Goal: Task Accomplishment & Management: Use online tool/utility

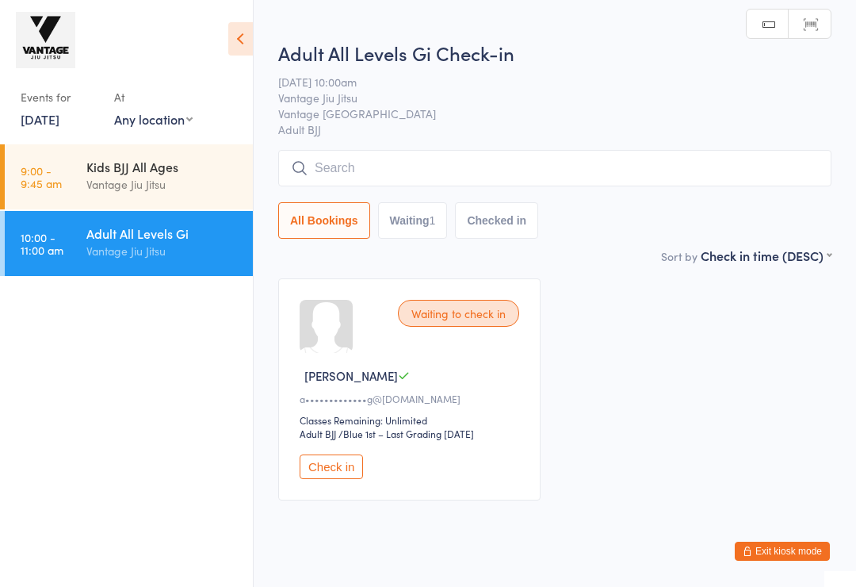
click at [324, 473] on button "Check in" at bounding box center [331, 466] width 63 height 25
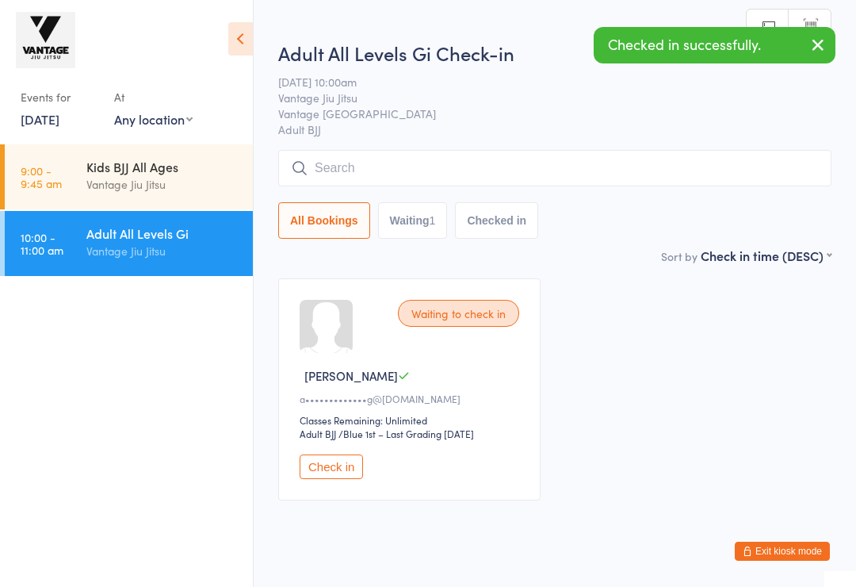
click at [339, 165] on input "search" at bounding box center [554, 168] width 553 height 36
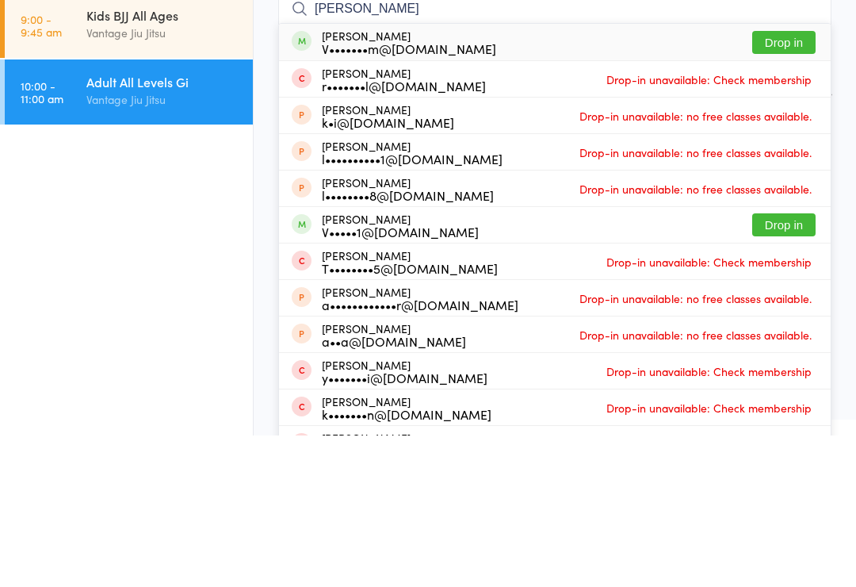
type input "[PERSON_NAME]"
click at [792, 182] on button "Drop in" at bounding box center [783, 193] width 63 height 23
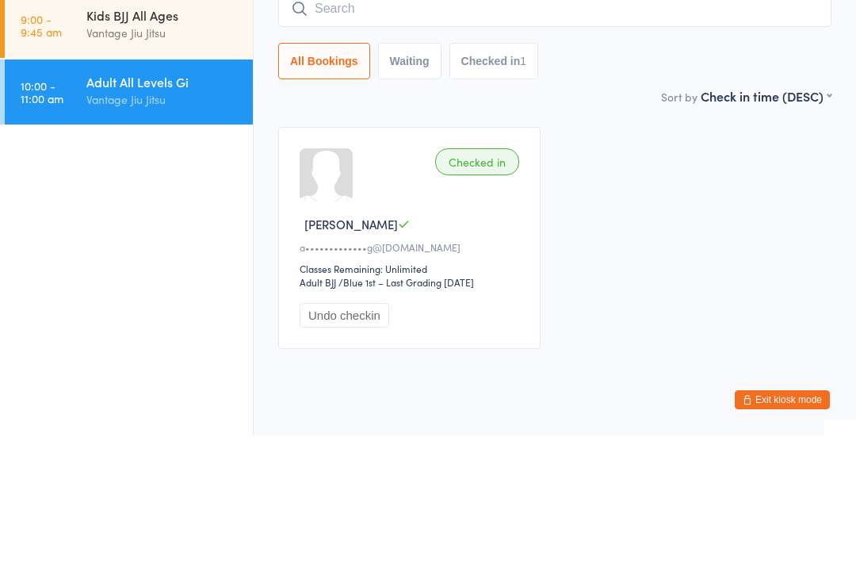
scroll to position [44, 0]
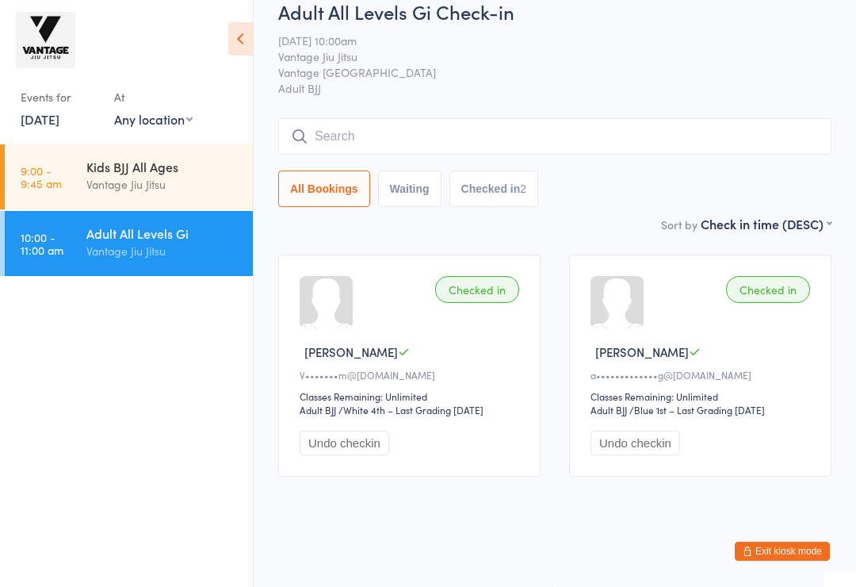
click at [347, 118] on input "search" at bounding box center [554, 136] width 553 height 36
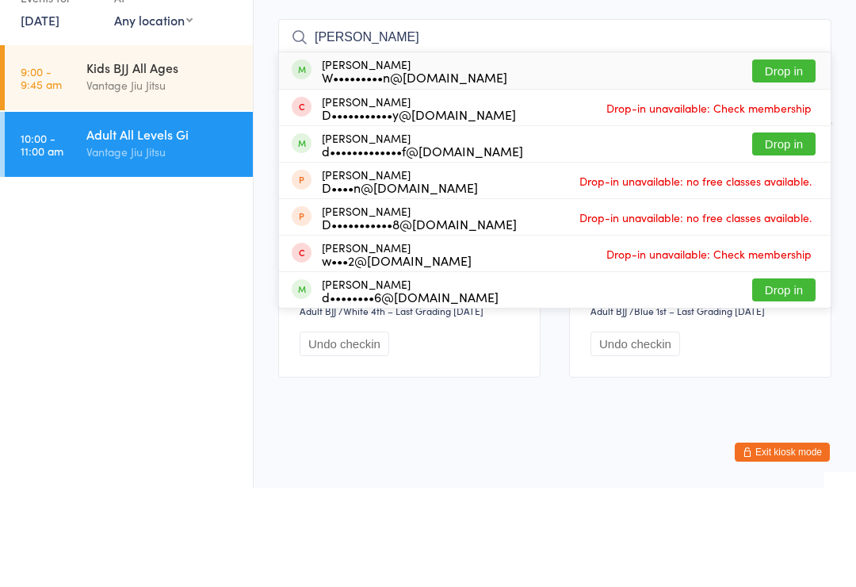
type input "[PERSON_NAME]"
click at [798, 159] on button "Drop in" at bounding box center [783, 170] width 63 height 23
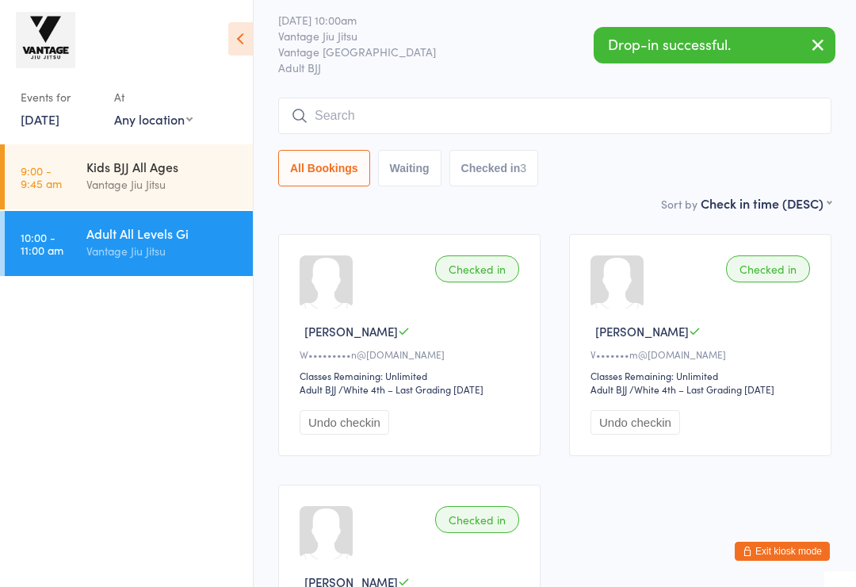
click at [33, 118] on link "[DATE]" at bounding box center [40, 118] width 39 height 17
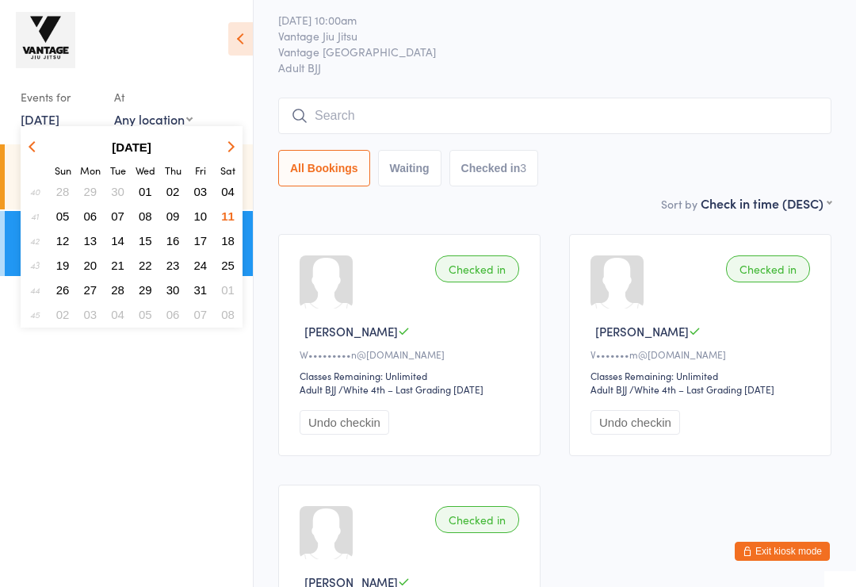
click at [121, 370] on ul "9:00 - 9:45 am Kids BJJ All Ages Vantage Jiu Jitsu 10:00 - 11:00 am Adult All L…" at bounding box center [126, 365] width 253 height 442
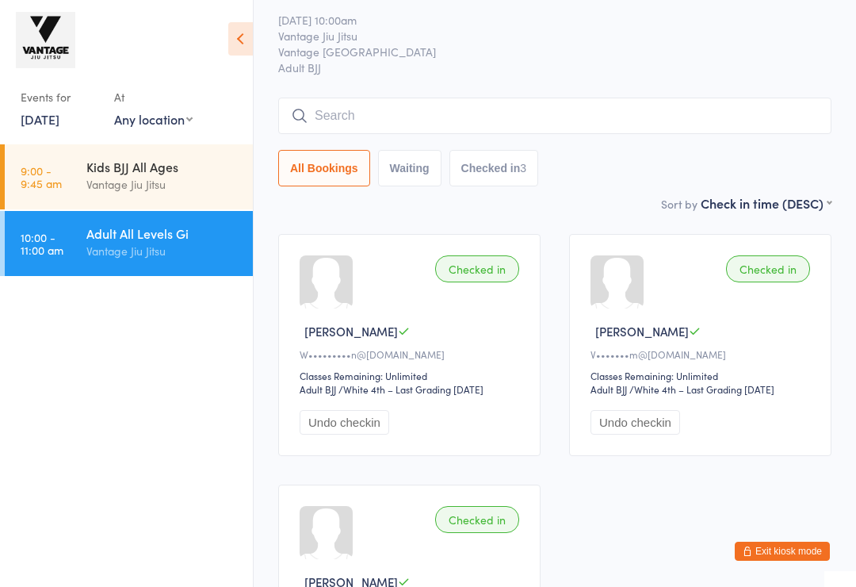
click at [67, 234] on link "10:00 - 11:00 am Adult All Levels Gi Vantage Jiu Jitsu" at bounding box center [129, 243] width 248 height 65
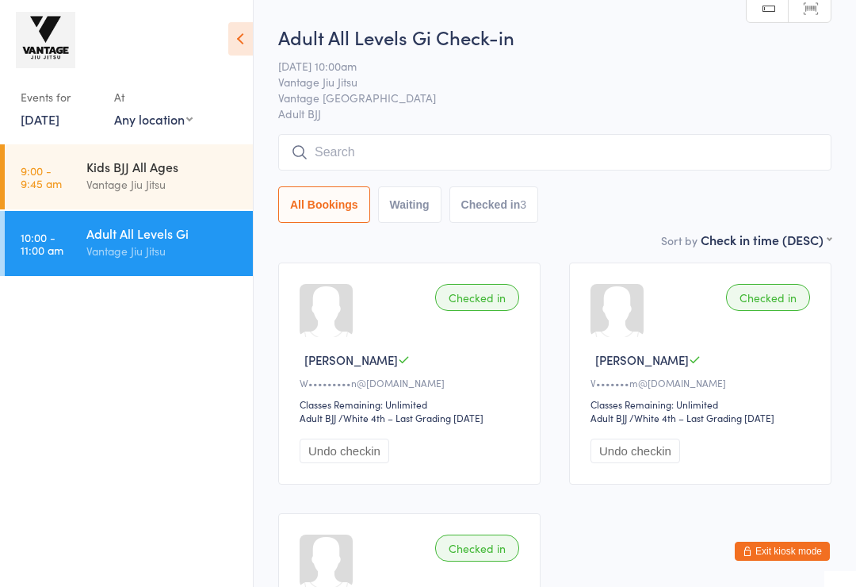
scroll to position [0, 0]
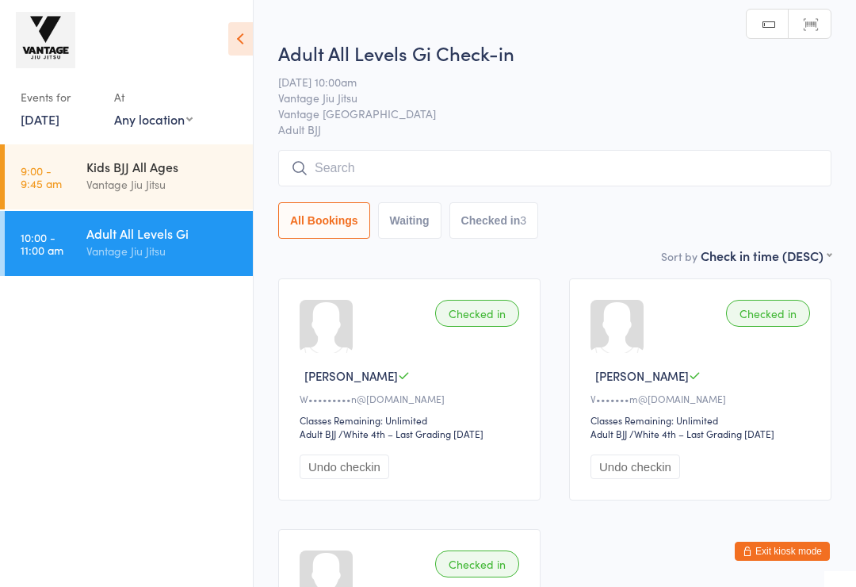
click at [342, 164] on input "search" at bounding box center [554, 168] width 553 height 36
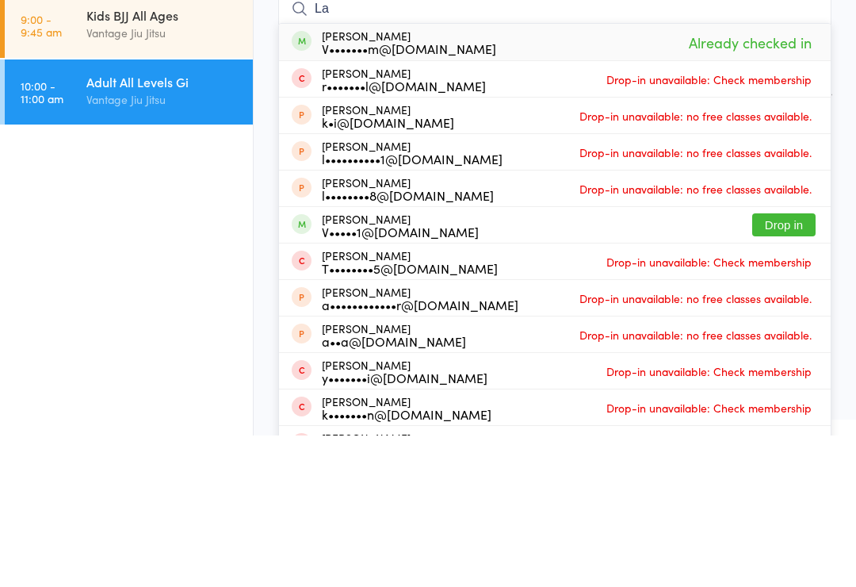
type input "L"
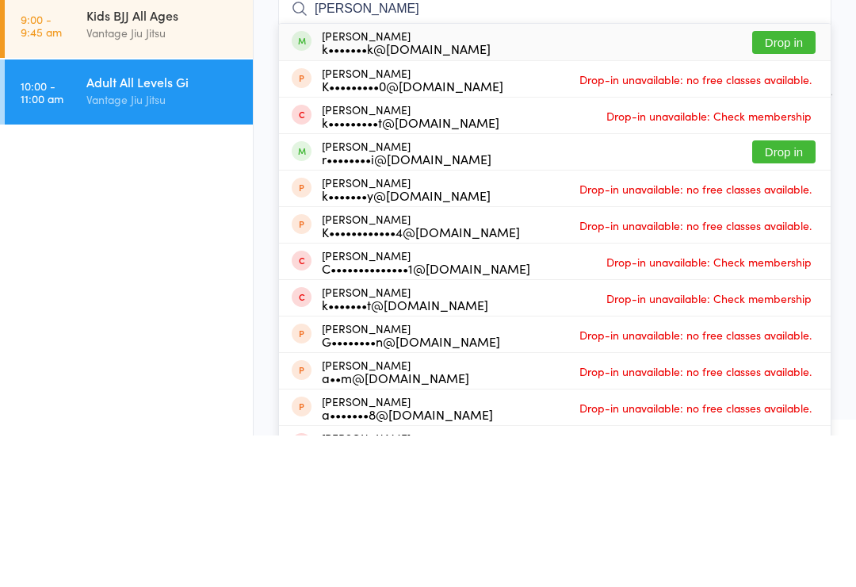
type input "Karl"
click at [785, 182] on button "Drop in" at bounding box center [783, 193] width 63 height 23
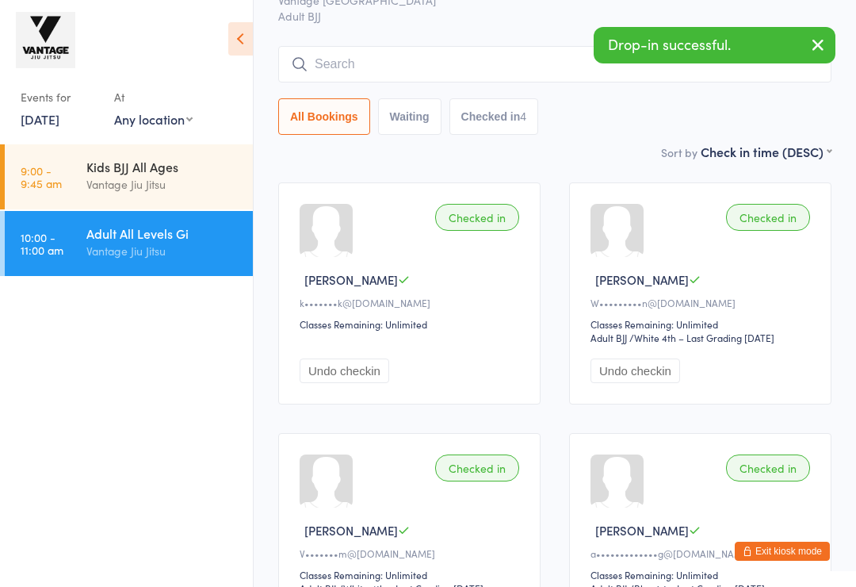
scroll to position [13, 0]
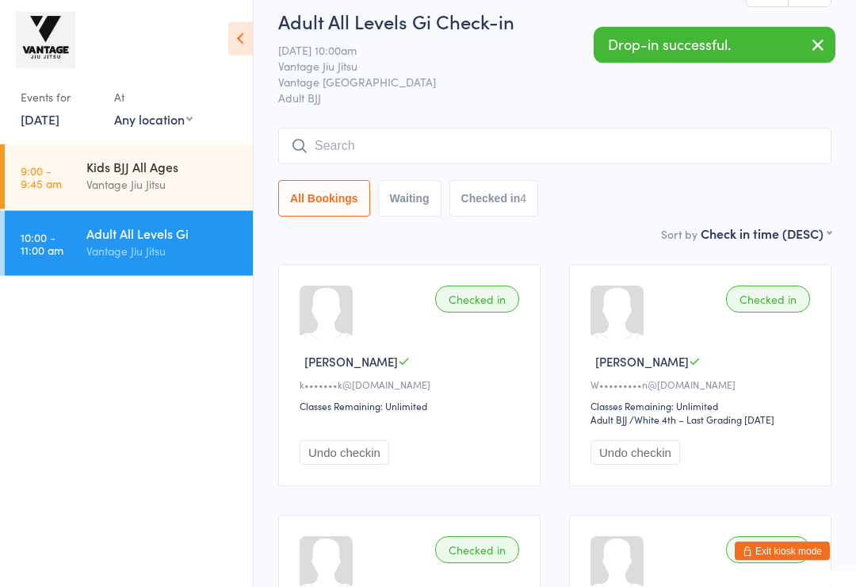
click at [398, 144] on input "search" at bounding box center [554, 146] width 553 height 36
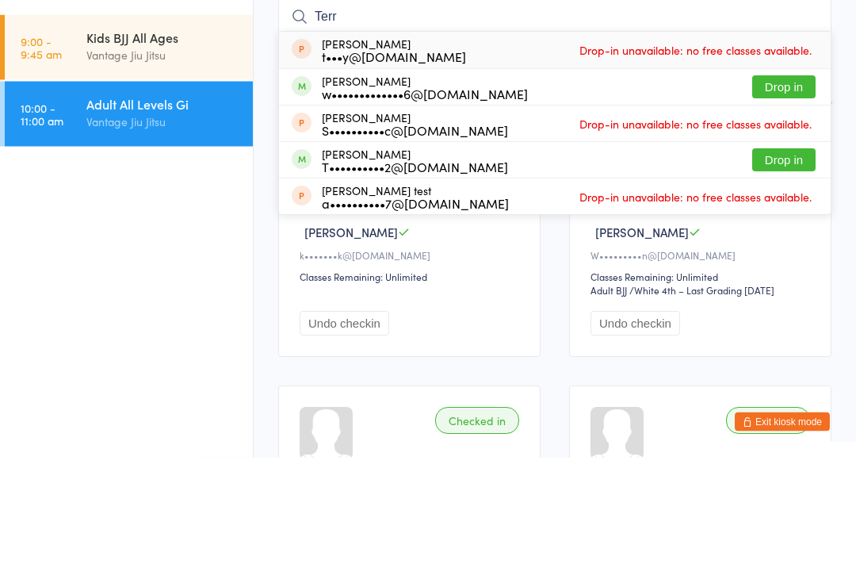
type input "Terr"
click at [791, 278] on button "Drop in" at bounding box center [783, 289] width 63 height 23
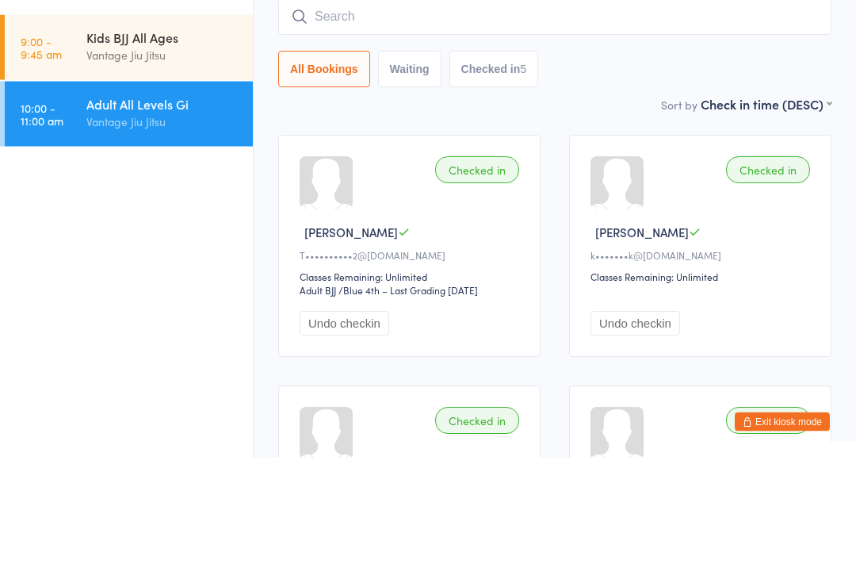
click at [668, 181] on div "All Bookings Waiting Checked in 5" at bounding box center [554, 199] width 553 height 36
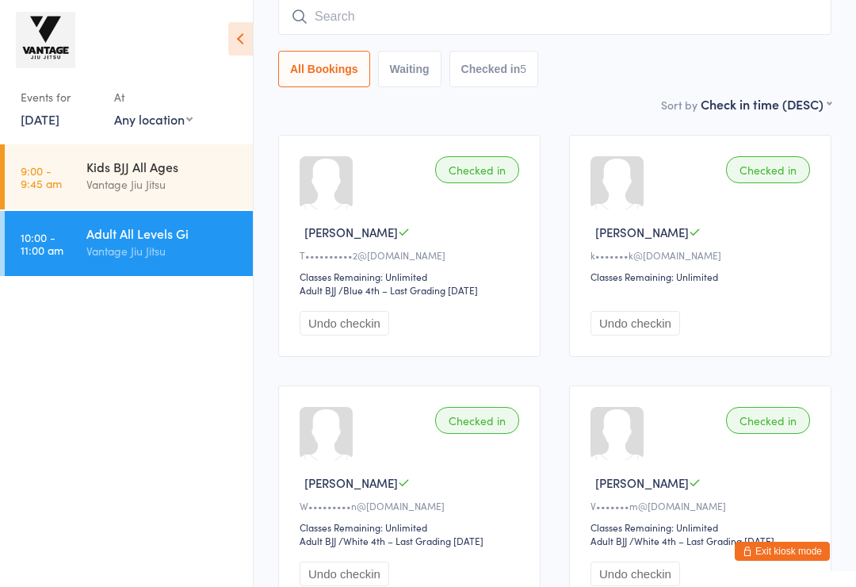
click at [775, 544] on button "Exit kiosk mode" at bounding box center [782, 551] width 95 height 19
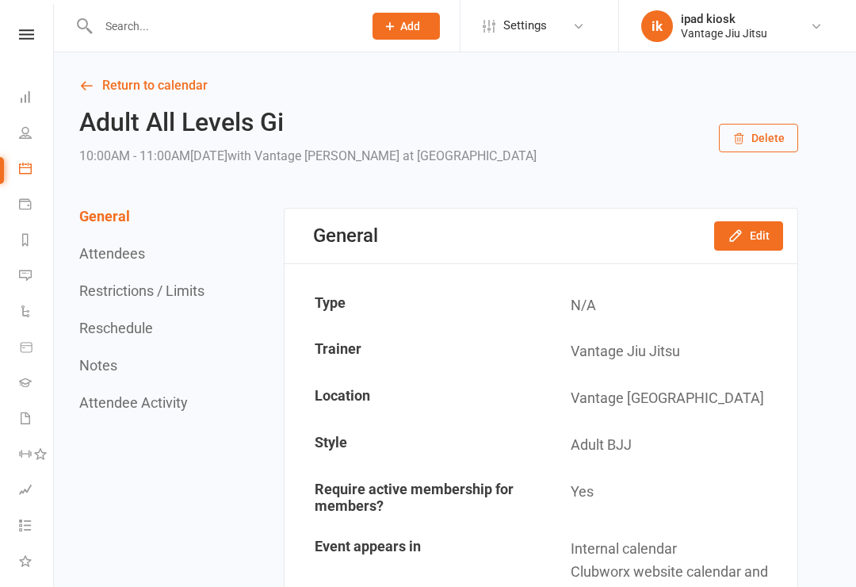
click at [28, 378] on icon at bounding box center [25, 382] width 13 height 13
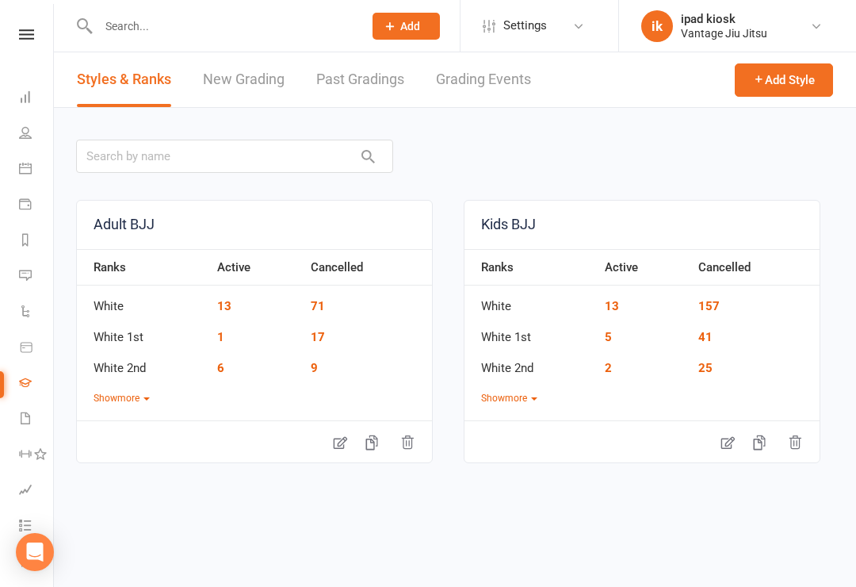
click at [250, 81] on link "New Grading" at bounding box center [244, 79] width 82 height 55
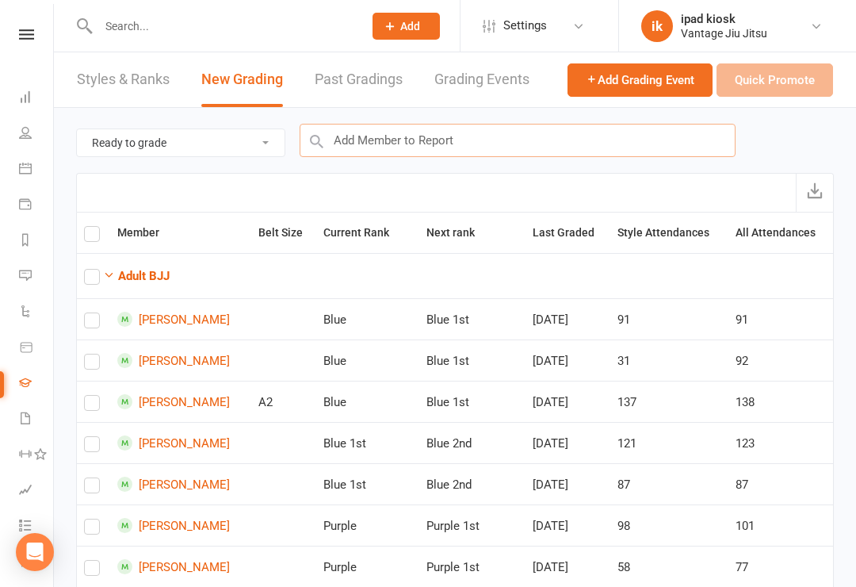
click at [515, 133] on input "text" at bounding box center [518, 140] width 436 height 33
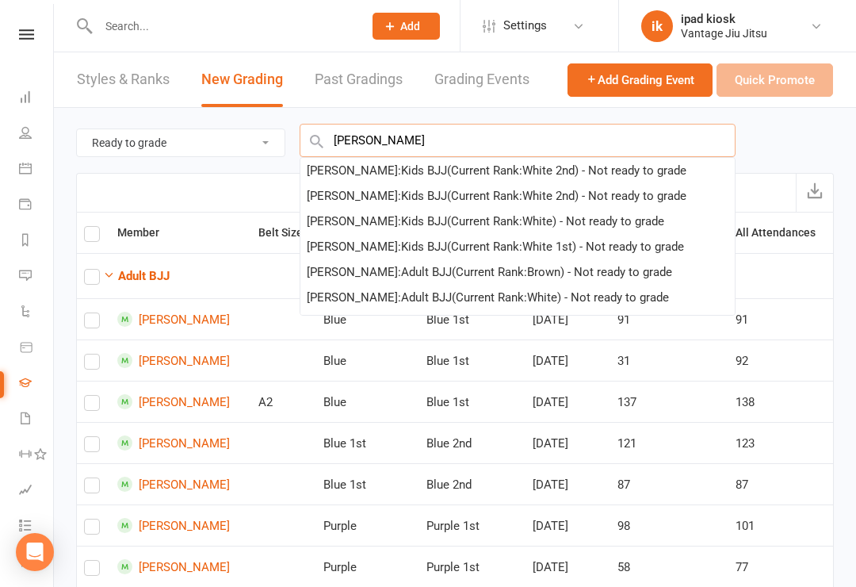
type input "[PERSON_NAME]"
click at [634, 163] on div "[PERSON_NAME] : Kids BJJ (Current Rank: White 2nd ) - Not ready to grade" at bounding box center [497, 170] width 380 height 19
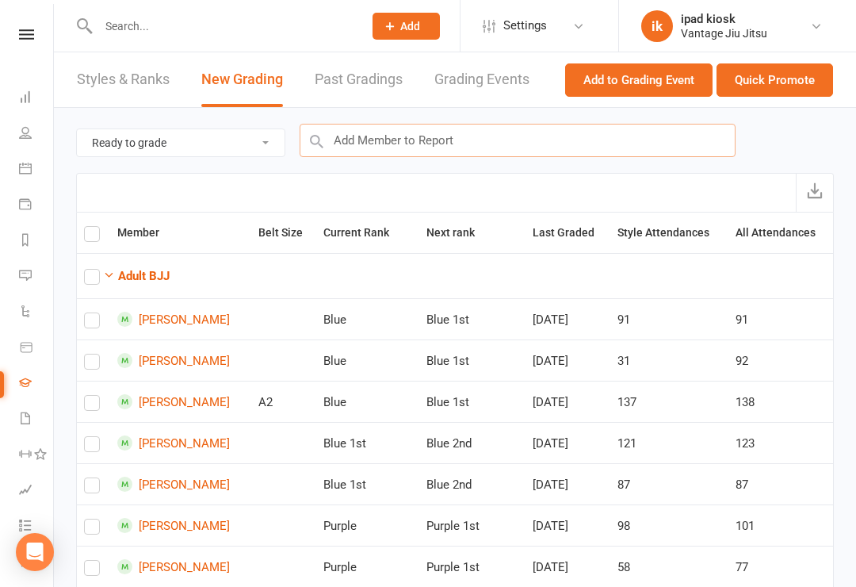
click at [519, 135] on input "text" at bounding box center [518, 140] width 436 height 33
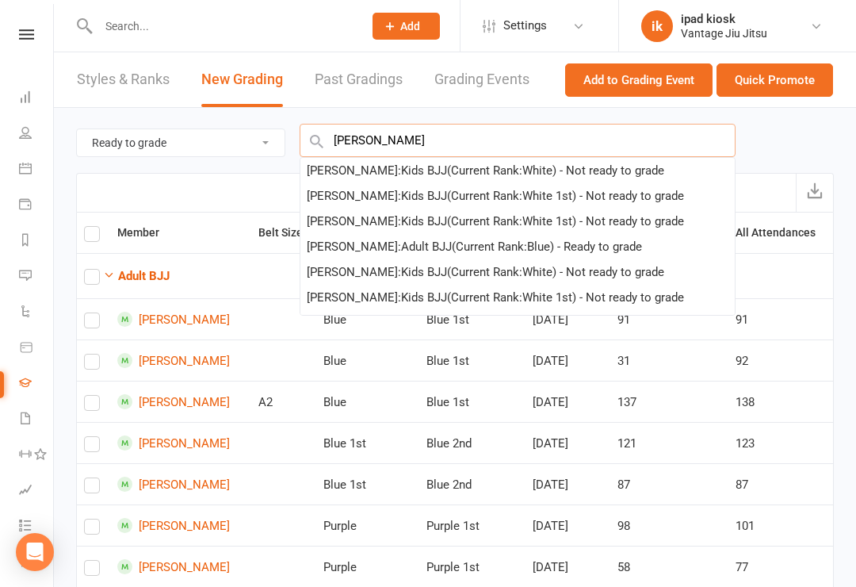
type input "[PERSON_NAME]"
click at [477, 193] on div "[PERSON_NAME] : Kids BJJ (Current Rank: White 1st ) - Not ready to grade" at bounding box center [495, 195] width 377 height 19
checkbox input "true"
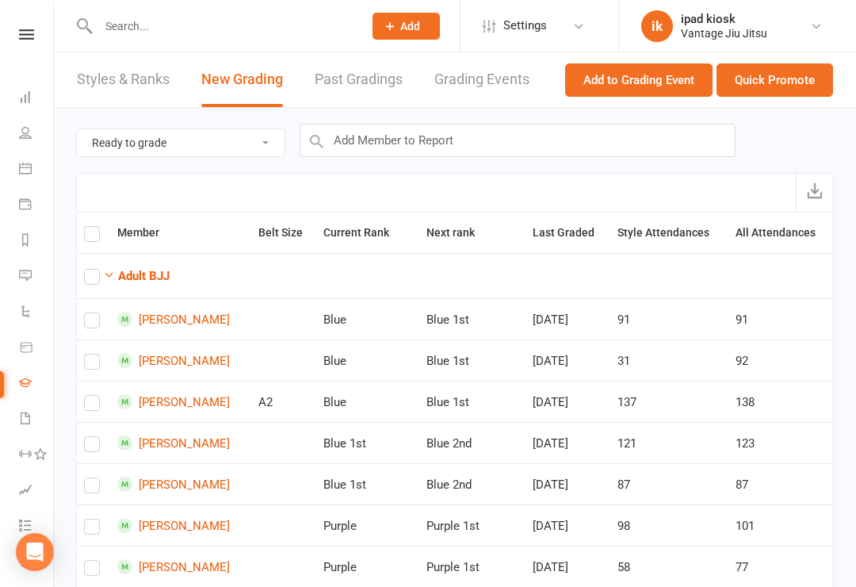
click at [793, 83] on button "Quick Promote" at bounding box center [775, 79] width 117 height 33
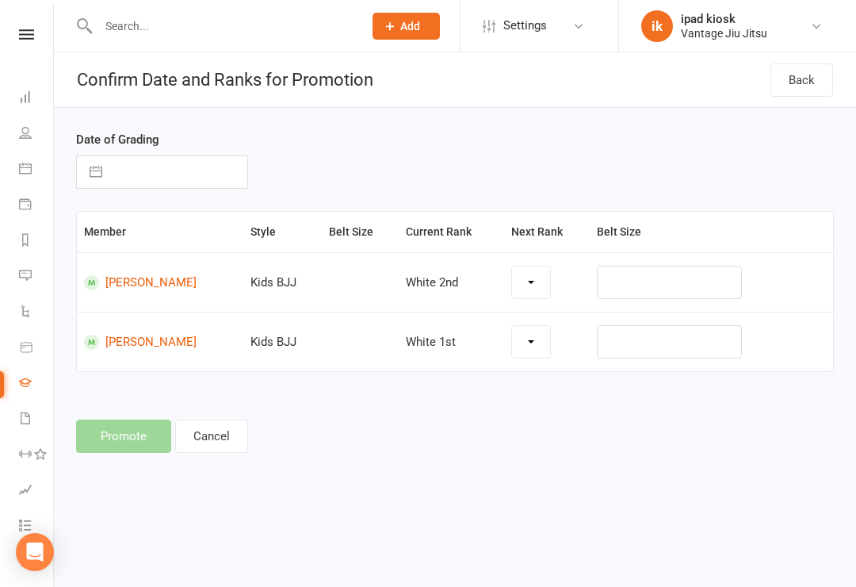
select select "14568"
select select "14567"
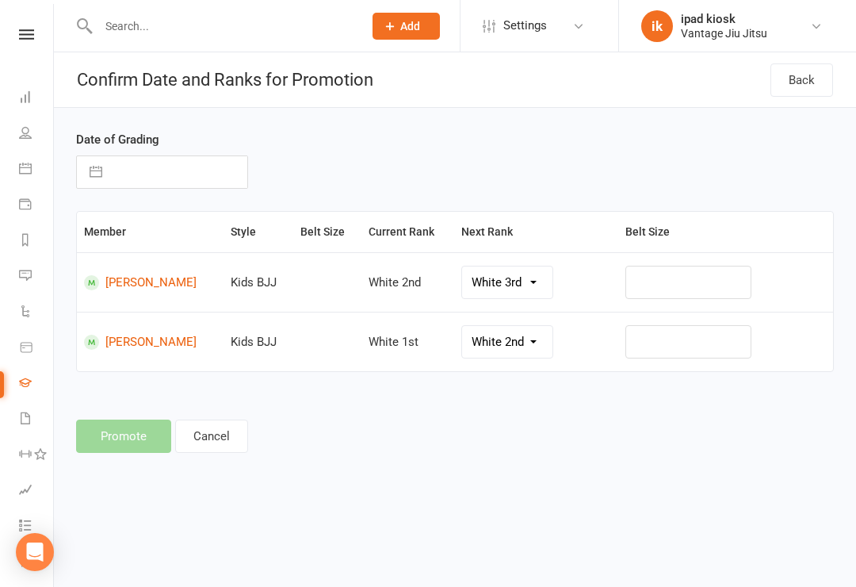
click at [97, 172] on button "button" at bounding box center [96, 172] width 29 height 32
select select "8"
select select "2025"
select select "9"
select select "2025"
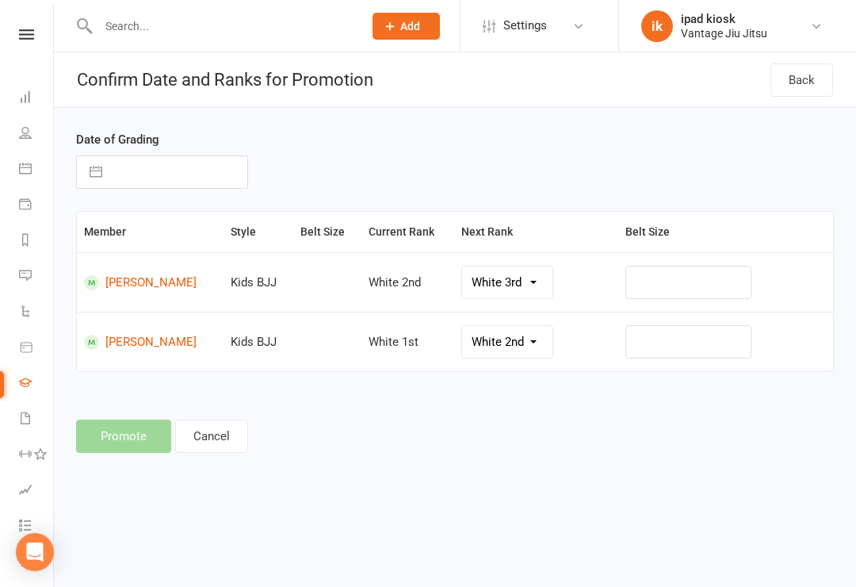
select select "10"
select select "2025"
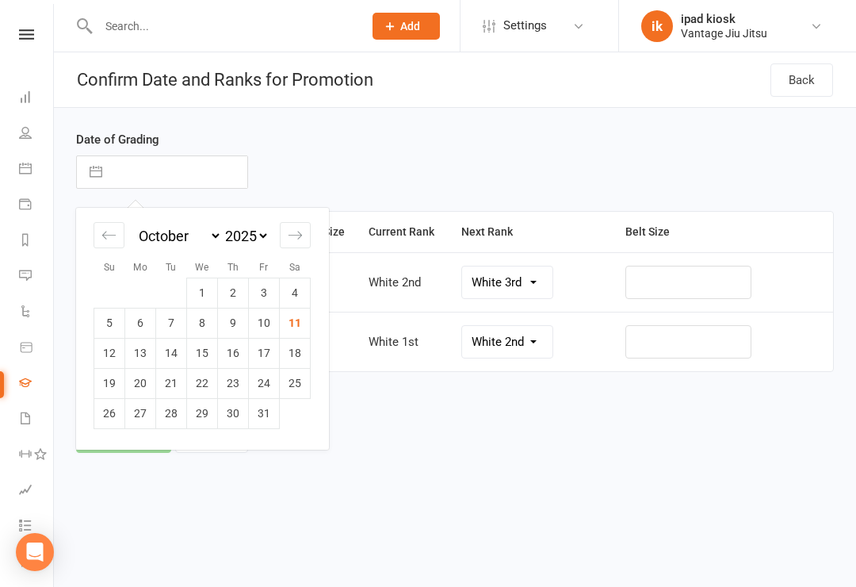
click at [295, 324] on td "11" at bounding box center [295, 323] width 31 height 30
type input "[DATE]"
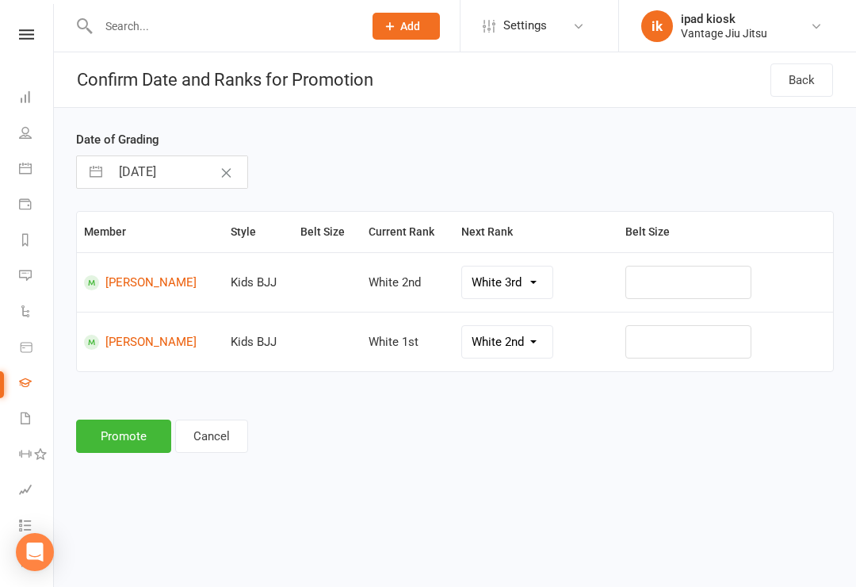
click at [131, 444] on button "Promote" at bounding box center [123, 435] width 95 height 33
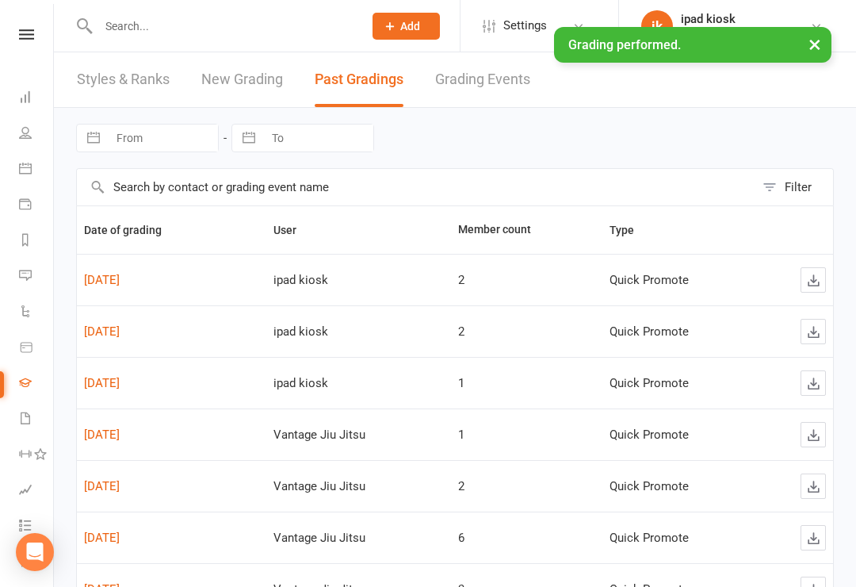
click at [32, 347] on icon at bounding box center [26, 348] width 11 height 10
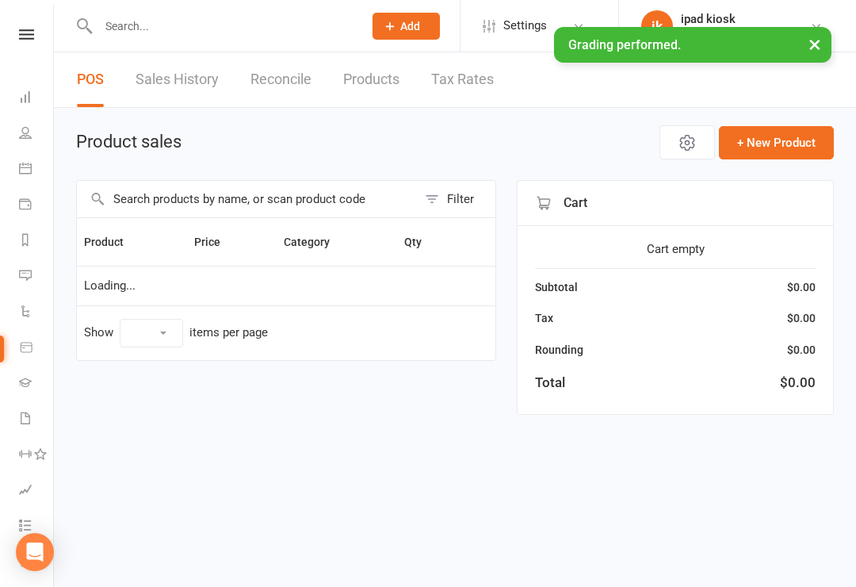
select select "10"
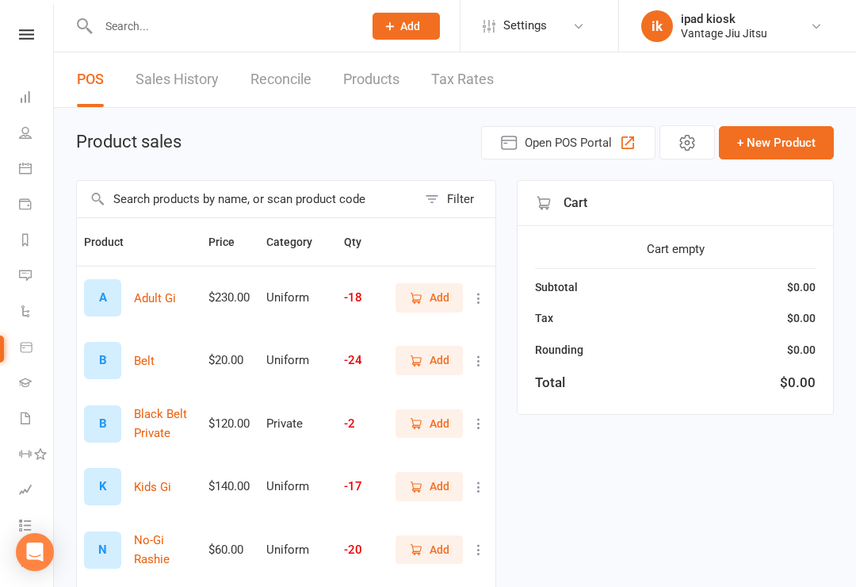
click at [28, 165] on icon at bounding box center [25, 168] width 13 height 13
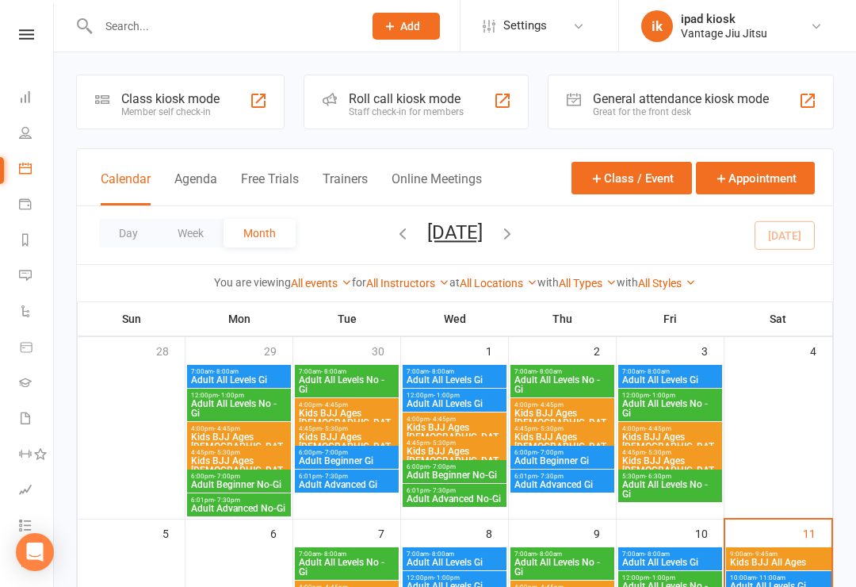
click at [163, 98] on div "Class kiosk mode" at bounding box center [170, 98] width 98 height 15
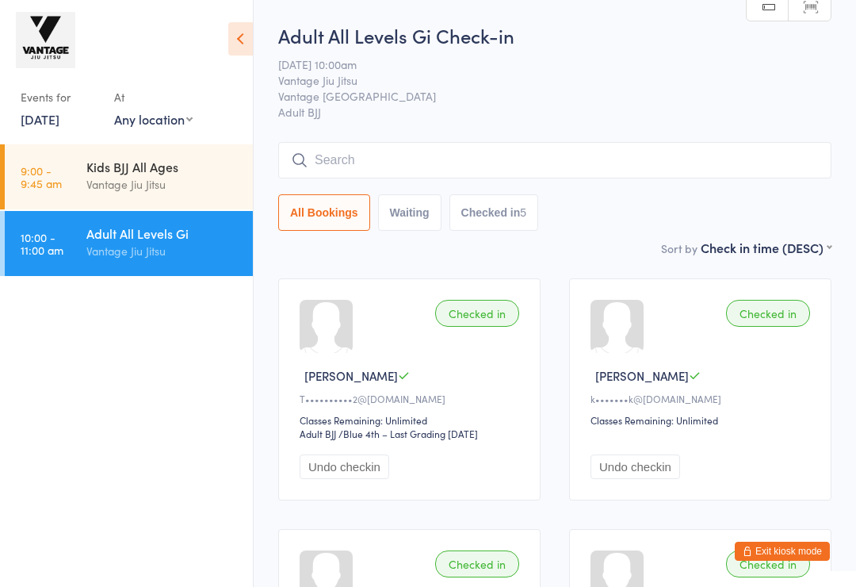
click at [628, 147] on input "search" at bounding box center [554, 160] width 553 height 36
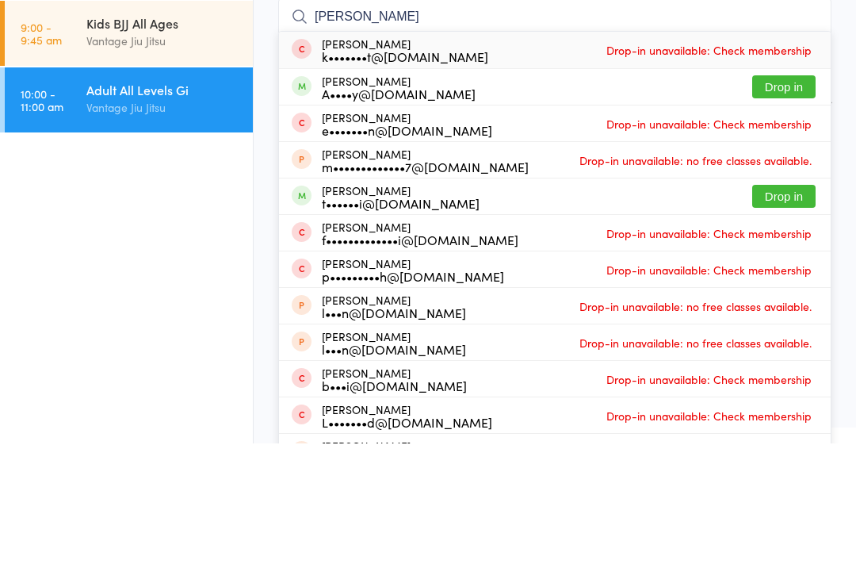
type input "Noah"
click at [783, 219] on button "Drop in" at bounding box center [783, 230] width 63 height 23
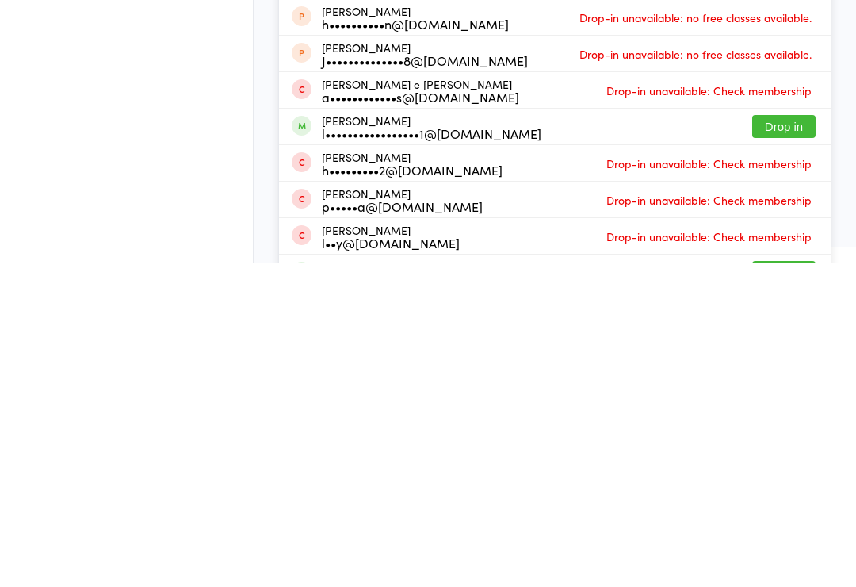
scroll to position [40, 0]
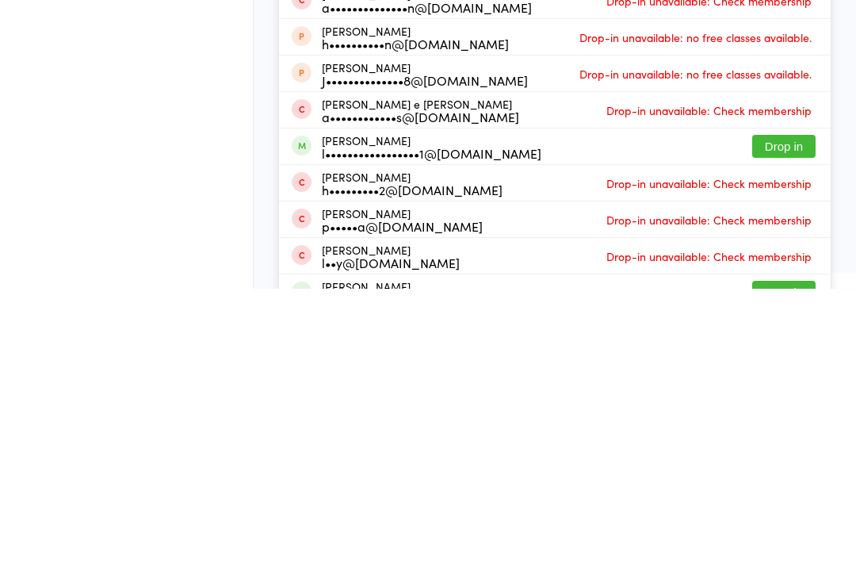
type input "lucas"
click at [795, 434] on button "Drop in" at bounding box center [783, 445] width 63 height 23
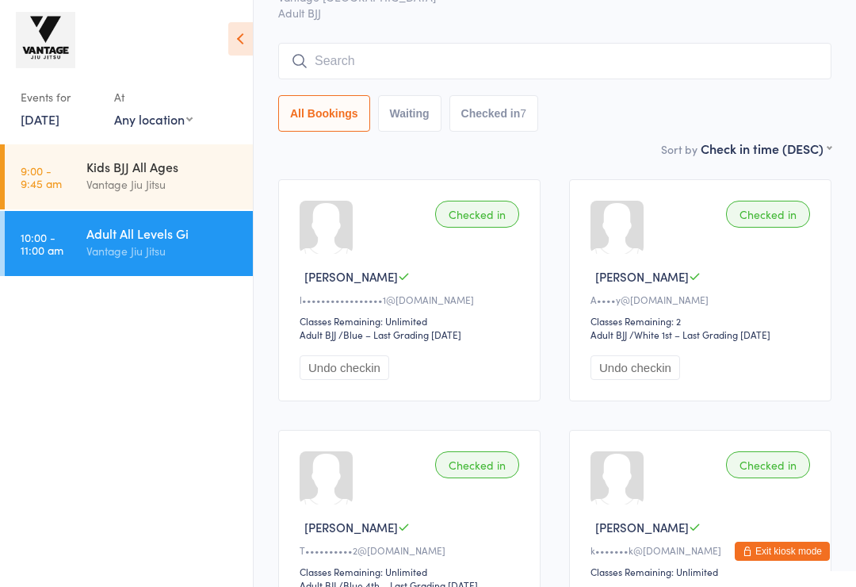
scroll to position [0, 0]
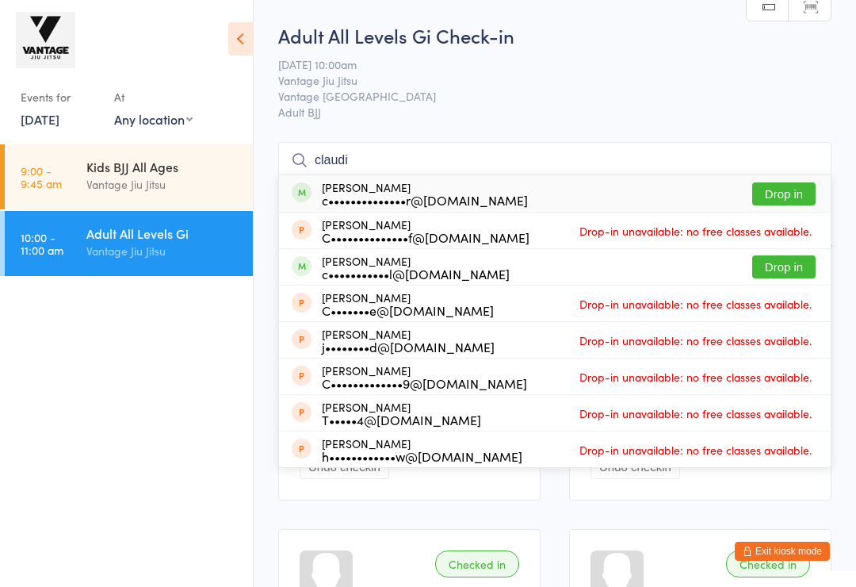
type input "claudi"
click at [797, 178] on div "Claudio Holzer c••••••••••••••r@gmail.com Drop in" at bounding box center [555, 193] width 552 height 36
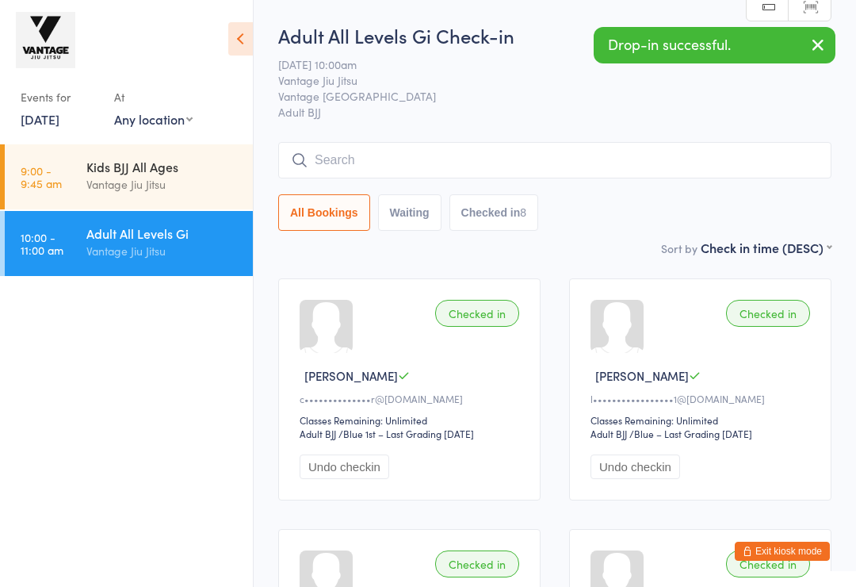
click at [556, 162] on input "search" at bounding box center [554, 160] width 553 height 36
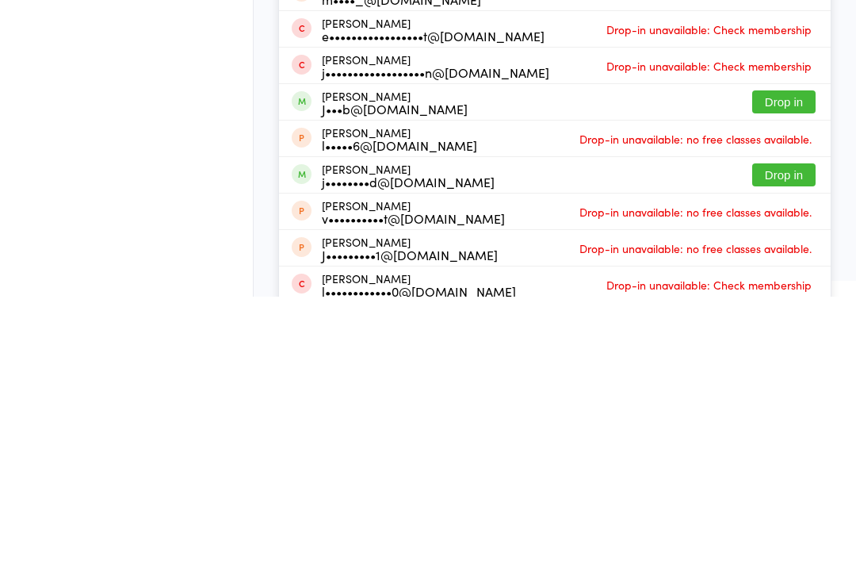
type input "Jacob"
click at [793, 381] on button "Drop in" at bounding box center [783, 392] width 63 height 23
